Goal: Task Accomplishment & Management: Manage account settings

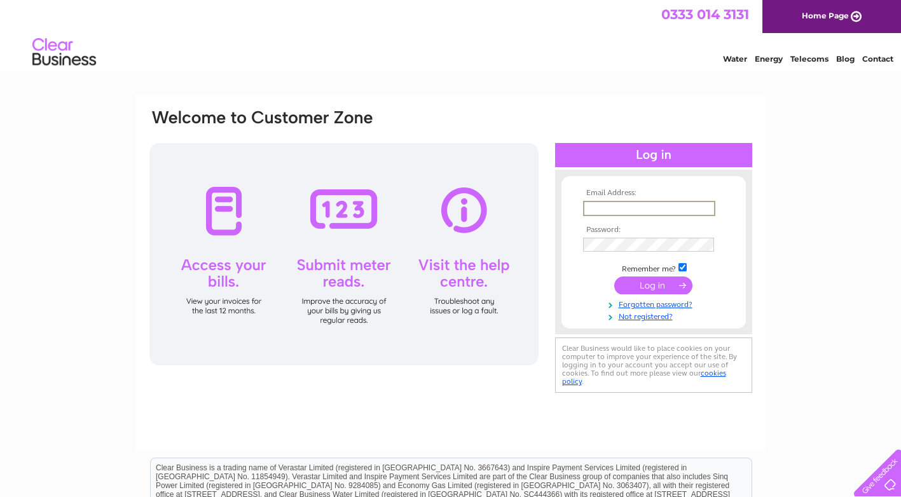
click at [631, 214] on input "text" at bounding box center [649, 208] width 132 height 15
type input "doris.waddell@butterworthslenses.co.uk"
click at [650, 285] on input "submit" at bounding box center [653, 284] width 78 height 18
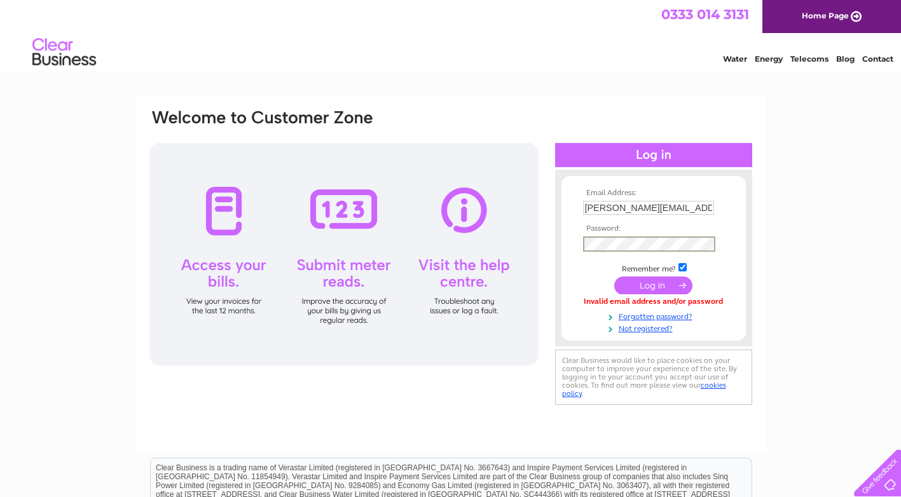
click at [658, 285] on input "submit" at bounding box center [653, 286] width 78 height 18
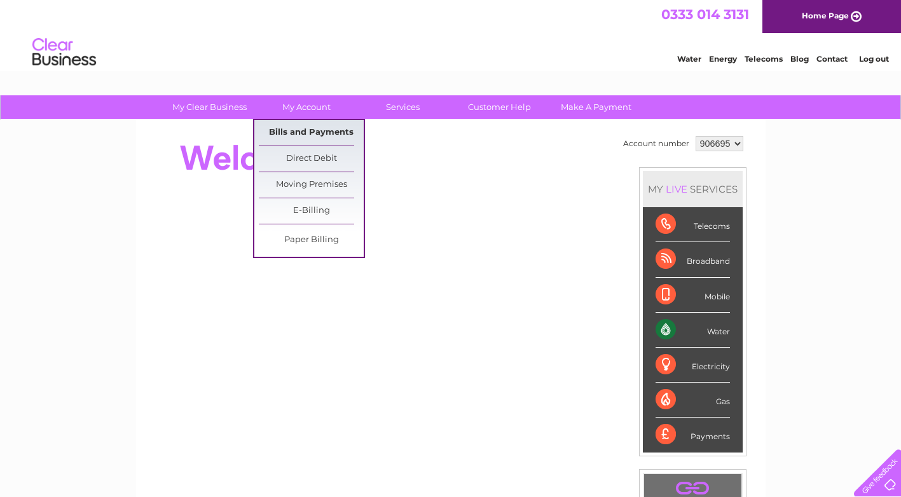
click at [308, 130] on link "Bills and Payments" at bounding box center [311, 132] width 105 height 25
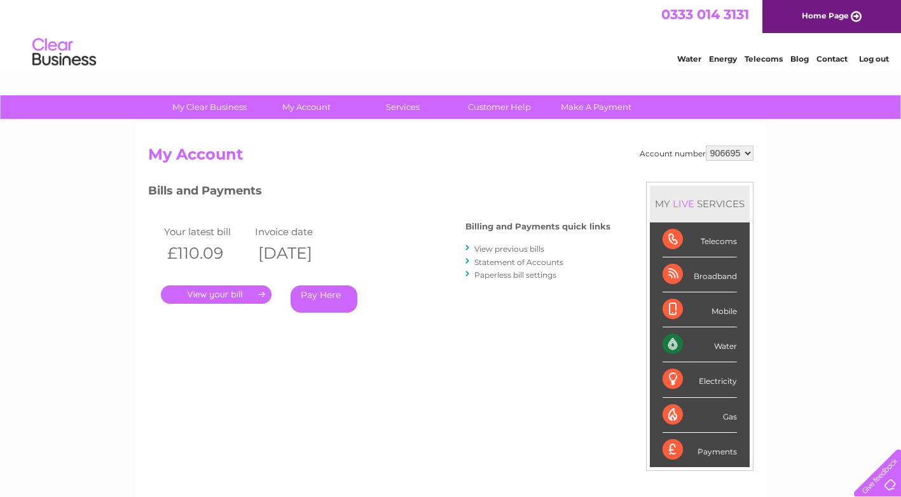
click at [214, 294] on link "." at bounding box center [216, 294] width 111 height 18
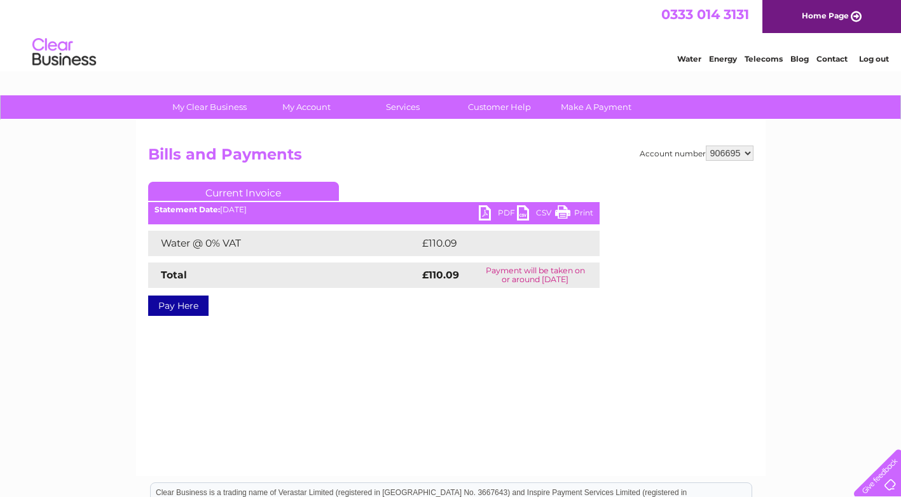
click at [505, 211] on link "PDF" at bounding box center [498, 214] width 38 height 18
click at [747, 153] on select "906695 930888" at bounding box center [730, 153] width 48 height 15
select select "930888"
click at [706, 146] on select "906695 930888" at bounding box center [730, 153] width 48 height 15
click at [501, 212] on link "PDF" at bounding box center [498, 214] width 38 height 18
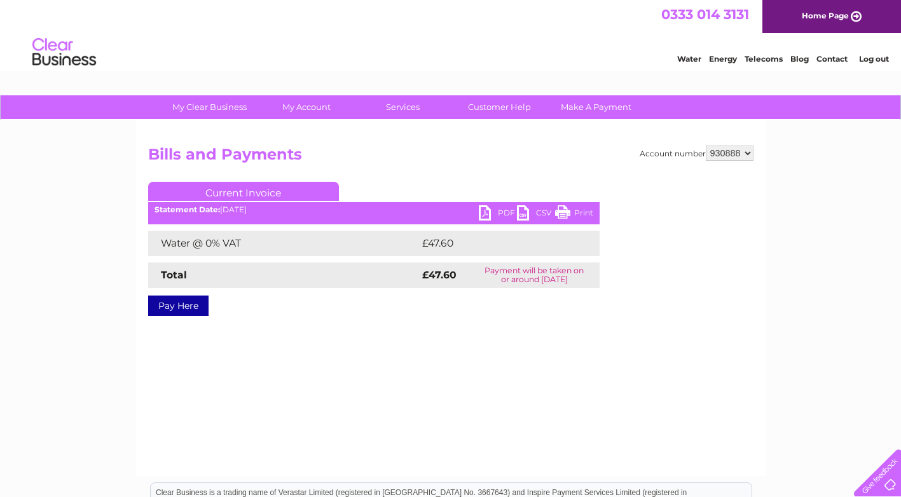
click at [875, 57] on link "Log out" at bounding box center [874, 59] width 30 height 10
